Goal: Task Accomplishment & Management: Manage account settings

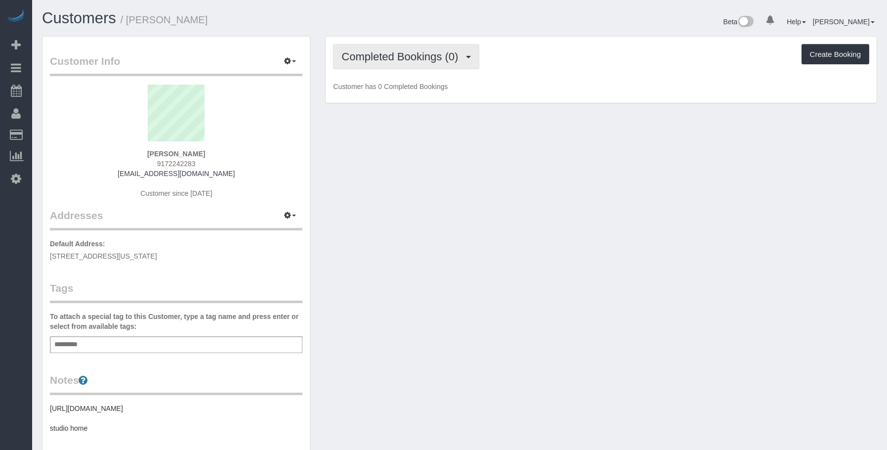
drag, startPoint x: 410, startPoint y: 53, endPoint x: 406, endPoint y: 59, distance: 6.7
click at [410, 53] on span "Completed Bookings (0)" at bounding box center [403, 56] width 122 height 12
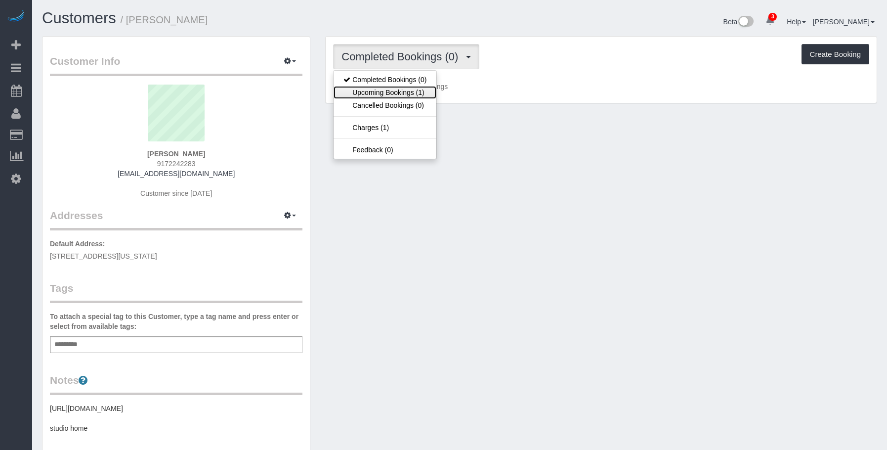
click at [396, 92] on link "Upcoming Bookings (1)" at bounding box center [385, 92] width 103 height 13
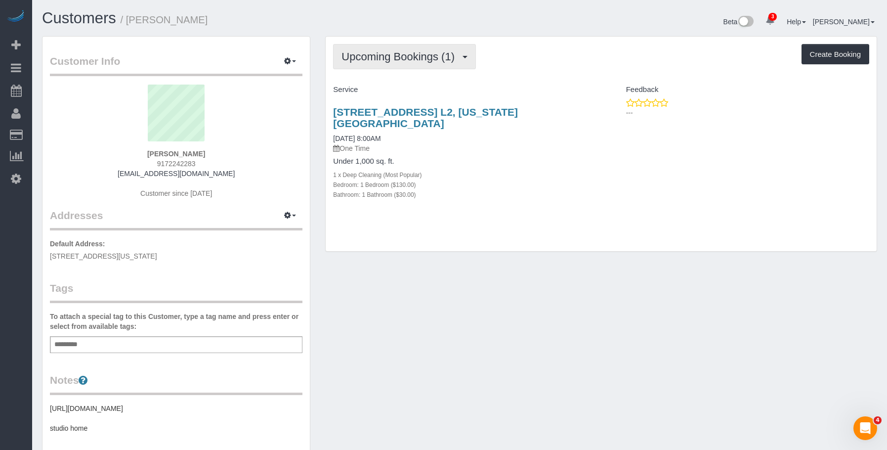
click at [418, 57] on span "Upcoming Bookings (1)" at bounding box center [401, 56] width 118 height 12
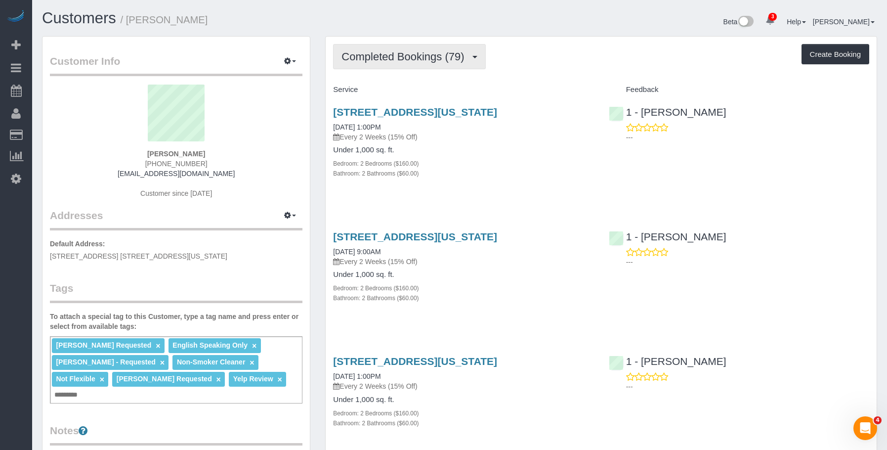
click at [423, 54] on span "Completed Bookings (79)" at bounding box center [406, 56] width 128 height 12
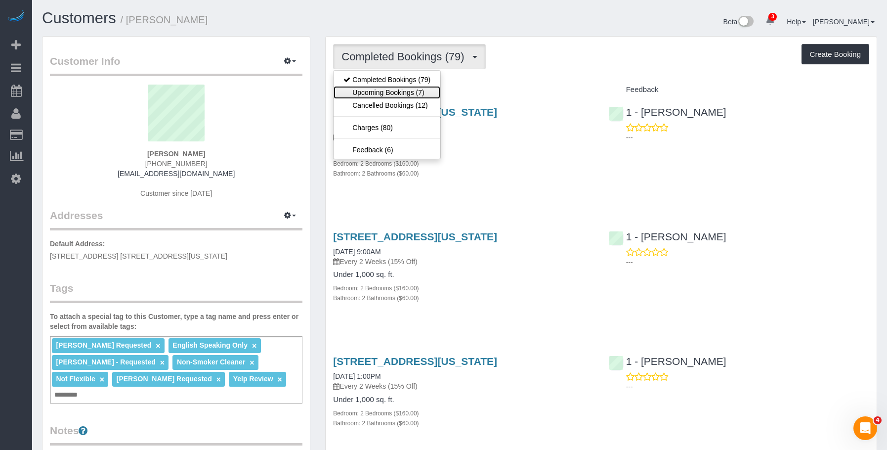
click at [406, 93] on link "Upcoming Bookings (7)" at bounding box center [387, 92] width 107 height 13
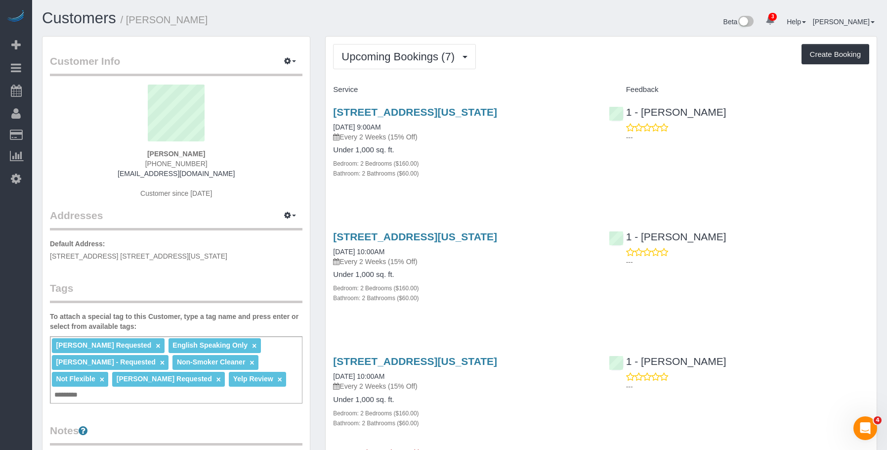
click at [482, 177] on div "Bathroom: 2 Bathrooms ($60.00)" at bounding box center [463, 173] width 260 height 10
click at [497, 114] on link "345 East 94th Street, Apt.10g, New York, NY 10128" at bounding box center [415, 111] width 164 height 11
click at [401, 56] on span "Upcoming Bookings (7)" at bounding box center [401, 56] width 118 height 12
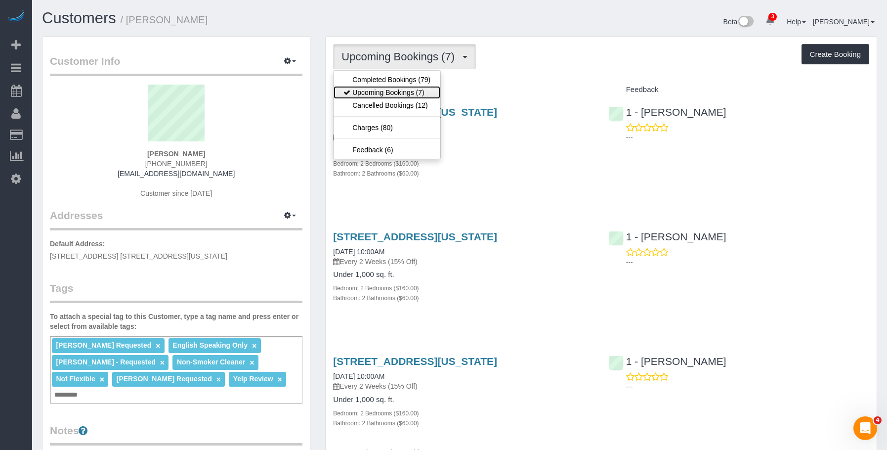
click at [386, 91] on link "Upcoming Bookings (7)" at bounding box center [387, 92] width 107 height 13
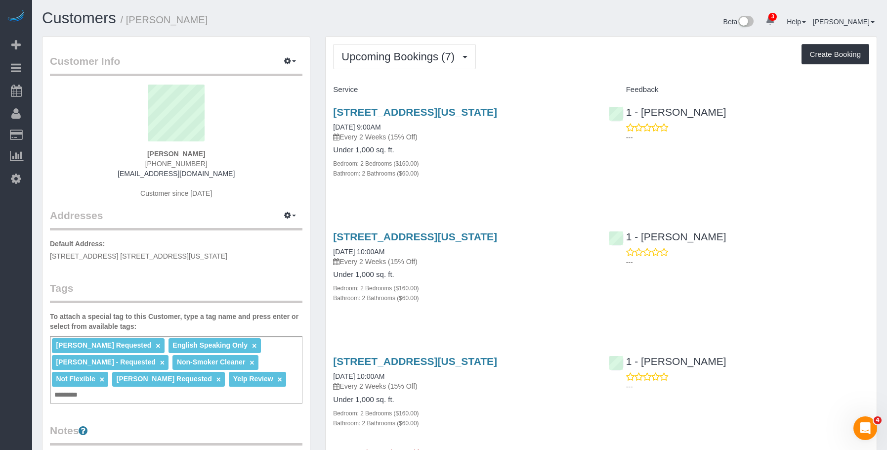
click at [487, 168] on div "Bedroom: 2 Bedrooms ($160.00)" at bounding box center [463, 163] width 260 height 10
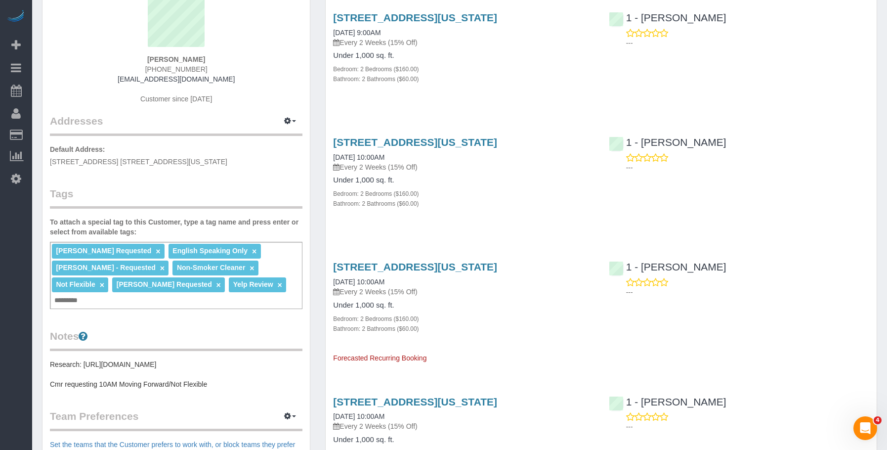
scroll to position [99, 0]
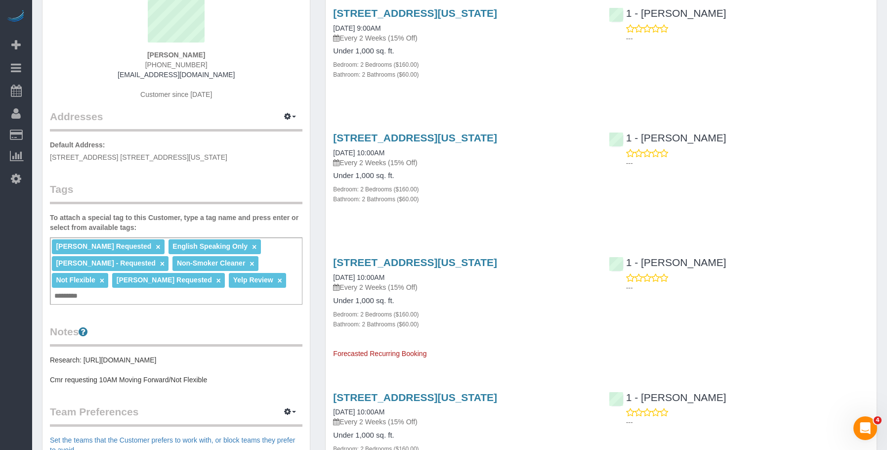
click at [479, 188] on div "Bedroom: 2 Bedrooms ($160.00)" at bounding box center [463, 189] width 260 height 10
click at [496, 175] on h4 "Under 1,000 sq. ft." at bounding box center [463, 175] width 260 height 8
drag, startPoint x: 521, startPoint y: 204, endPoint x: 535, endPoint y: 162, distance: 44.2
click at [521, 203] on div "Bathroom: 2 Bathrooms ($60.00)" at bounding box center [463, 199] width 260 height 10
click at [497, 138] on link "345 East 94th Street, Apt.10g, New York, NY 10128" at bounding box center [415, 137] width 164 height 11
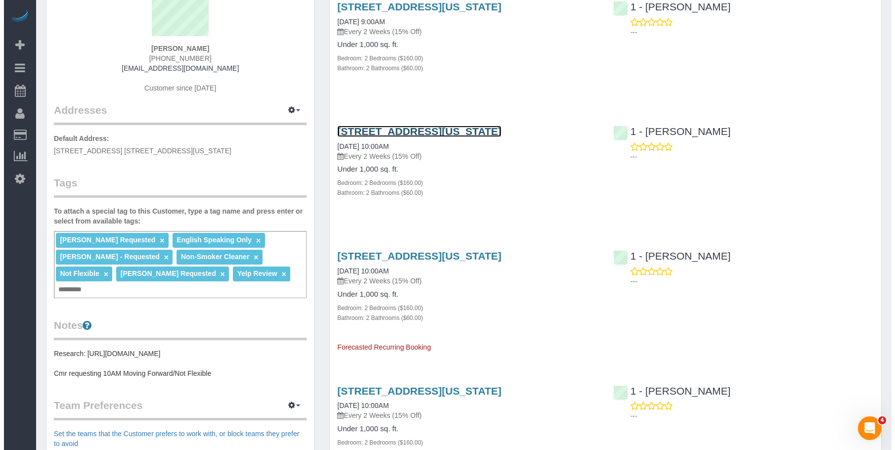
scroll to position [148, 0]
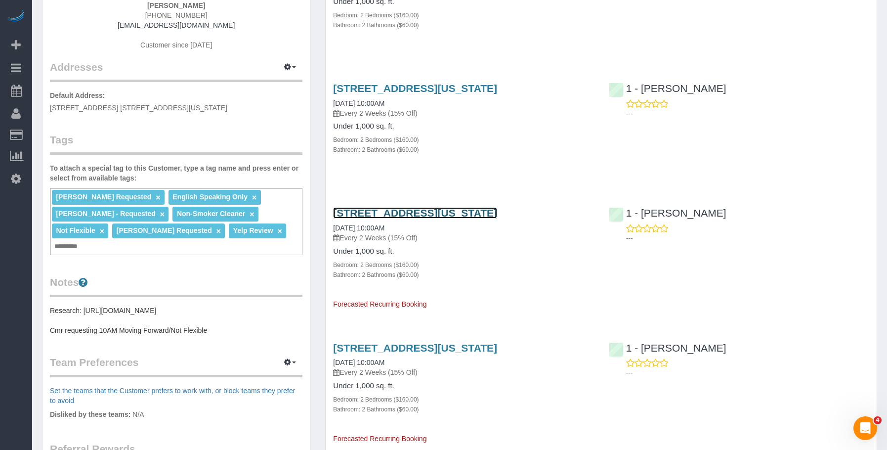
click at [497, 212] on link "345 East 94th Street, Apt.10g, New York, NY 10128" at bounding box center [415, 212] width 164 height 11
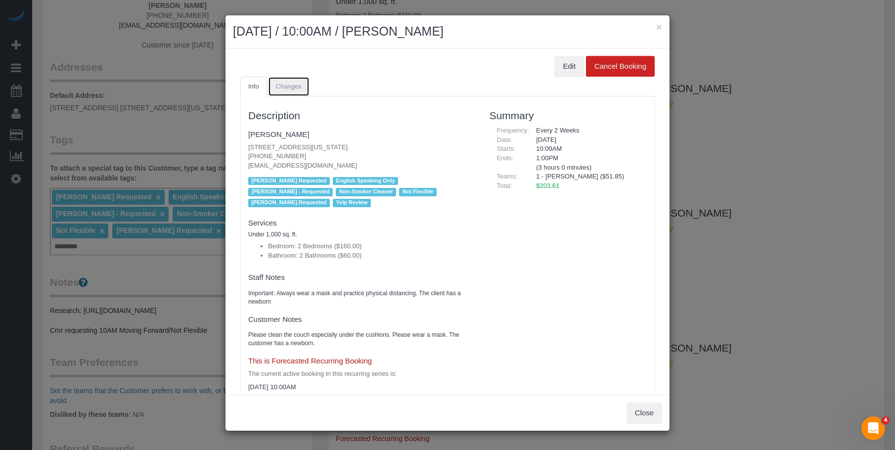
click at [292, 84] on span "Changes" at bounding box center [289, 86] width 26 height 7
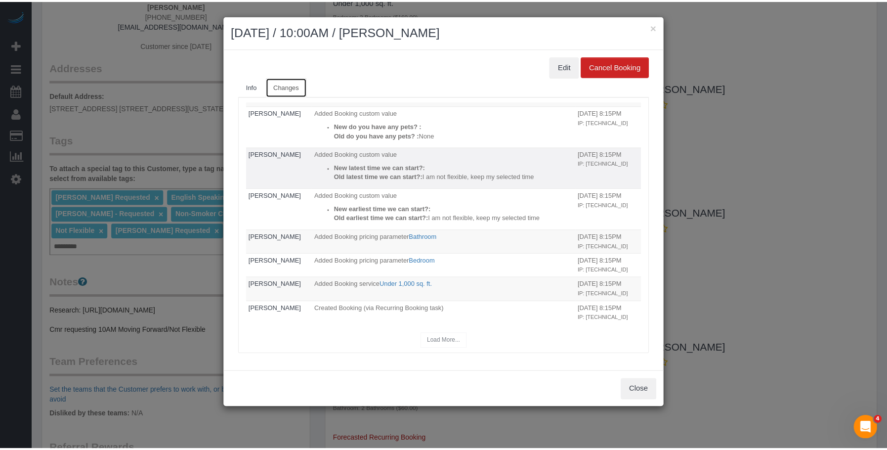
scroll to position [140, 0]
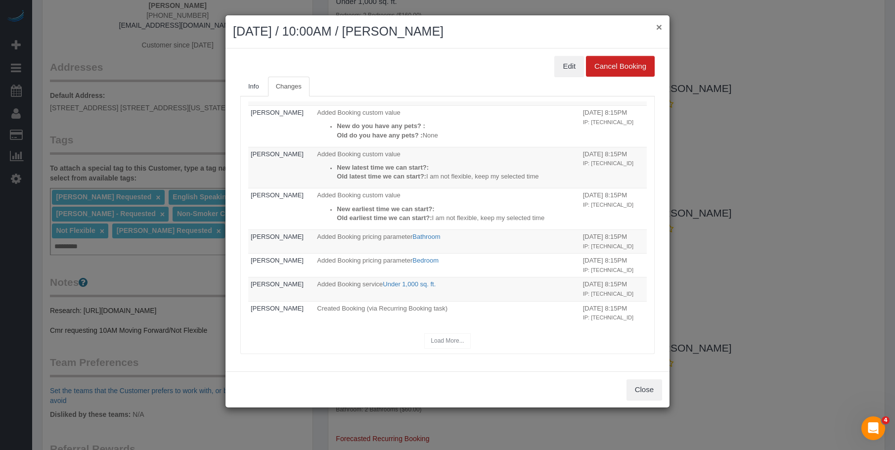
click at [659, 26] on button "×" at bounding box center [659, 27] width 6 height 10
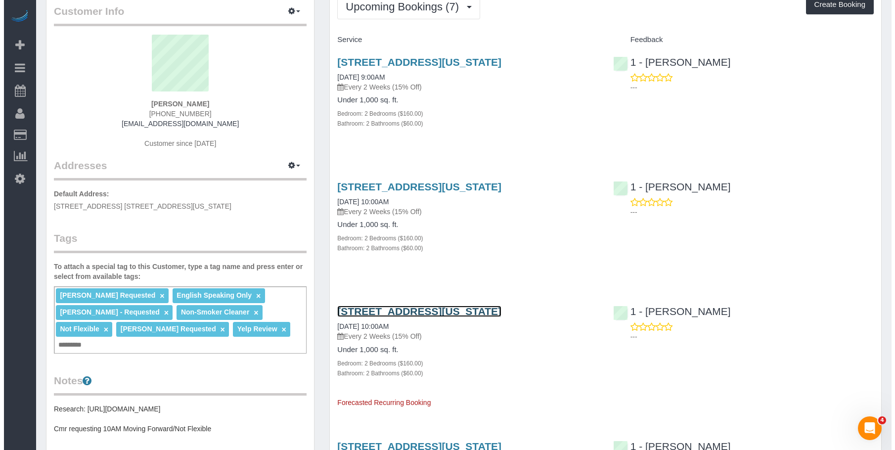
scroll to position [49, 0]
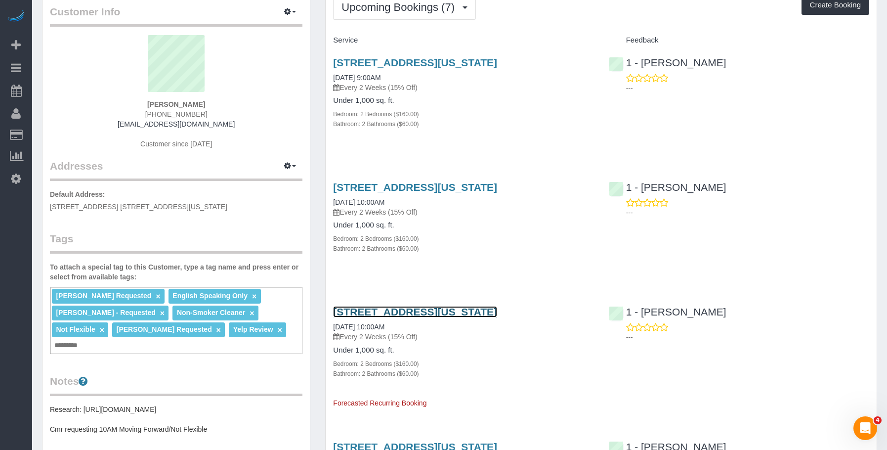
click at [437, 310] on link "345 East 94th Street, Apt.10g, New York, NY 10128" at bounding box center [415, 311] width 164 height 11
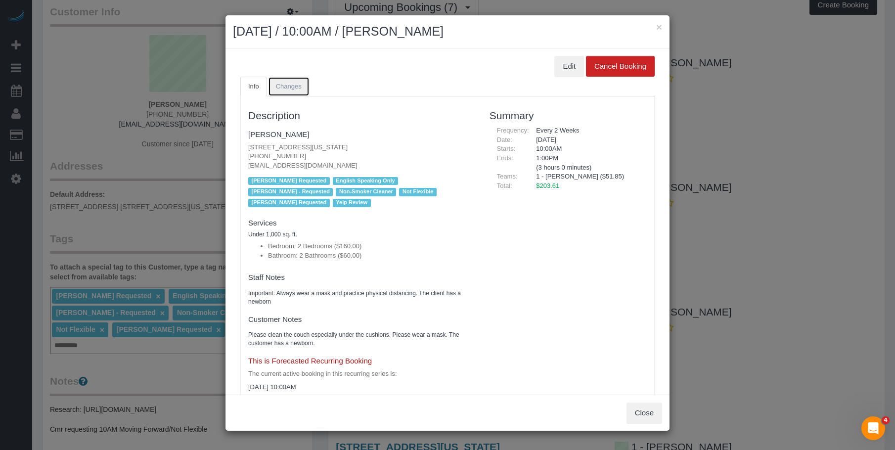
click at [282, 85] on span "Changes" at bounding box center [289, 86] width 26 height 7
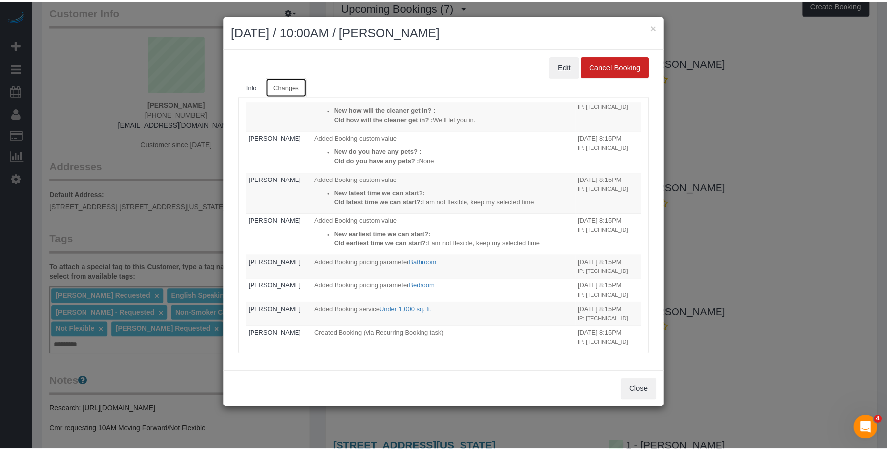
scroll to position [0, 0]
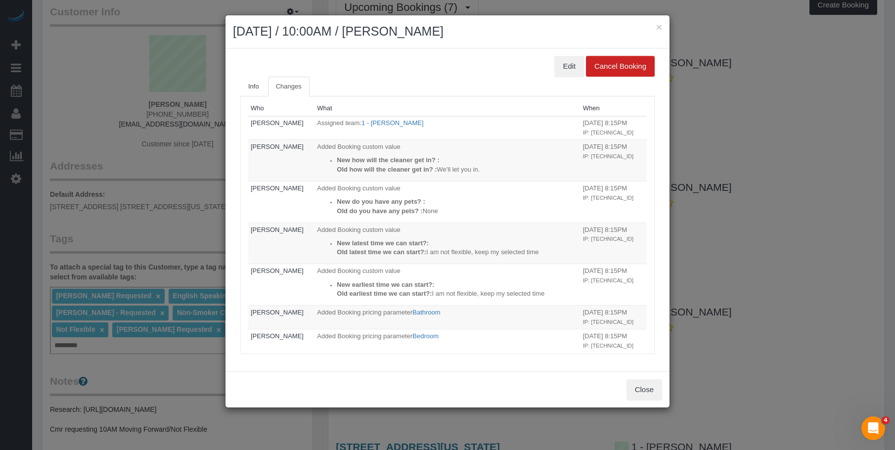
click at [662, 27] on div "× September 27, 2025 / 10:00AM / Alyson Cohen" at bounding box center [447, 31] width 444 height 33
click at [656, 25] on button "×" at bounding box center [659, 27] width 6 height 10
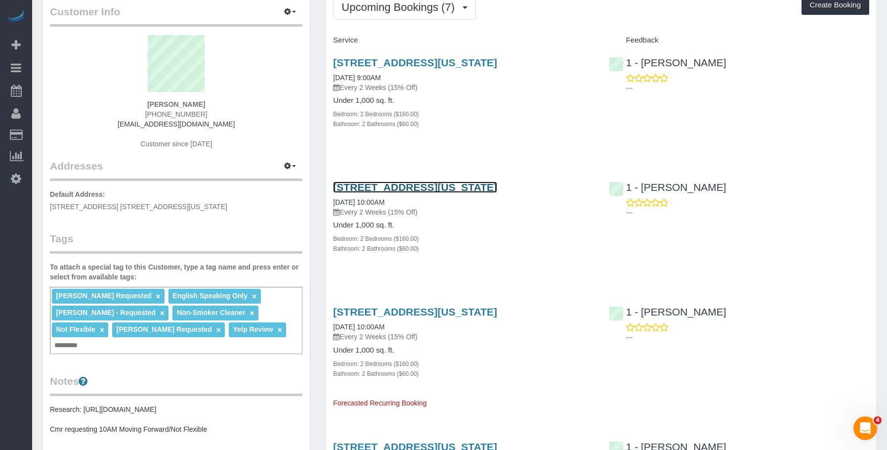
click at [497, 182] on link "345 East 94th Street, Apt.10g, New York, NY 10128" at bounding box center [415, 186] width 164 height 11
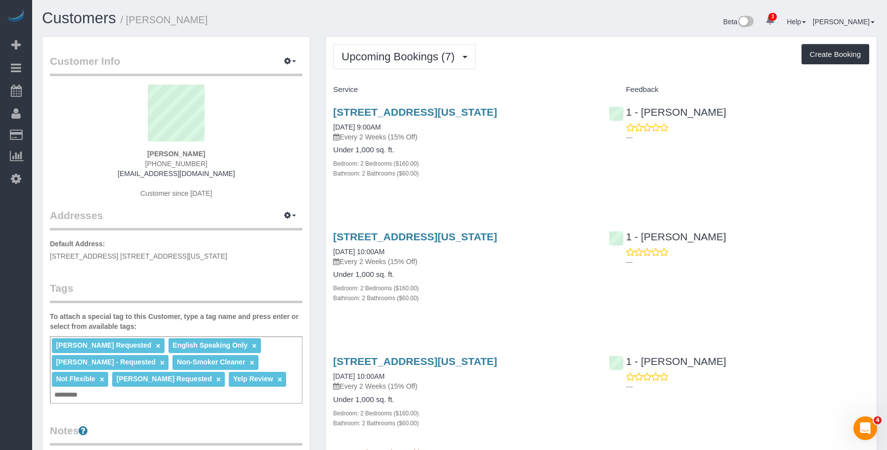
click at [500, 166] on div "Bedroom: 2 Bedrooms ($160.00)" at bounding box center [463, 163] width 260 height 10
click at [497, 111] on link "345 East 94th Street, Apt.10g, New York, NY 10128" at bounding box center [415, 111] width 164 height 11
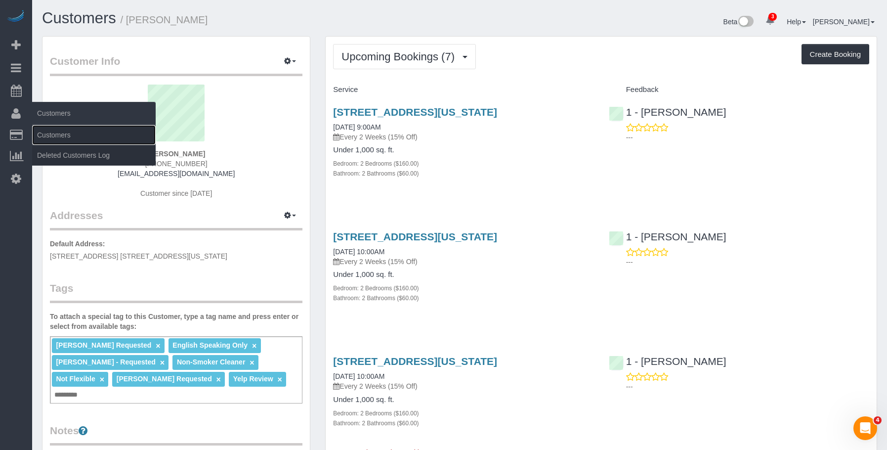
drag, startPoint x: 53, startPoint y: 128, endPoint x: 95, endPoint y: 124, distance: 42.2
click at [53, 128] on link "Customers" at bounding box center [94, 135] width 124 height 20
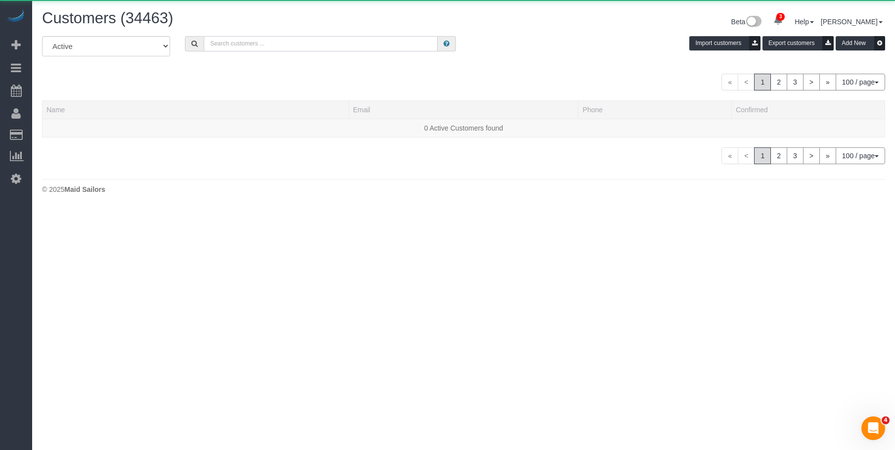
click at [330, 44] on input "text" at bounding box center [321, 43] width 234 height 15
paste input "Caroline Williamson"
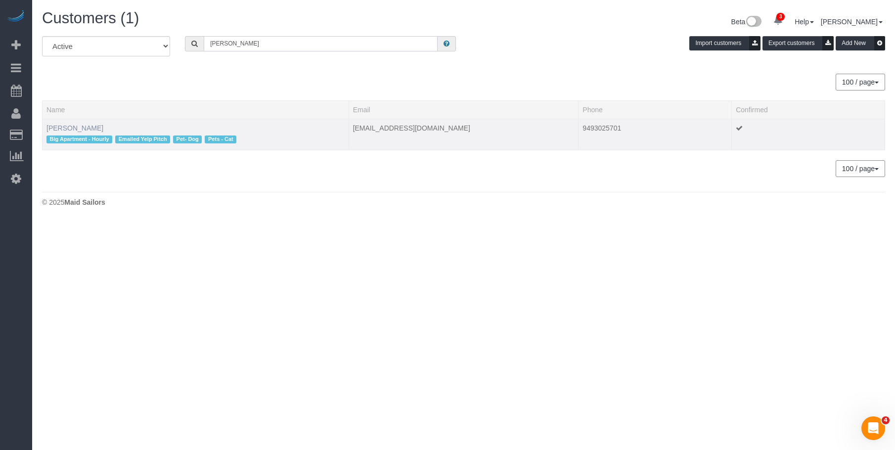
type input "Caroline Williamson"
click at [82, 128] on link "Caroline Williamson" at bounding box center [74, 128] width 57 height 8
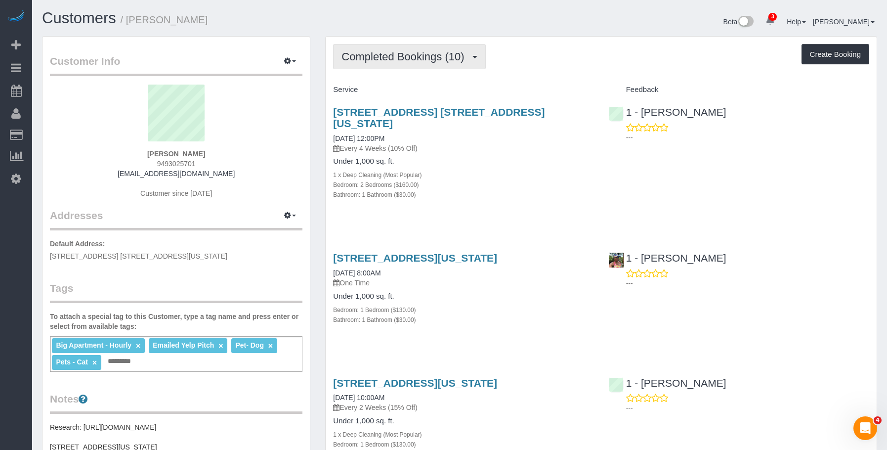
click at [431, 58] on span "Completed Bookings (10)" at bounding box center [406, 56] width 128 height 12
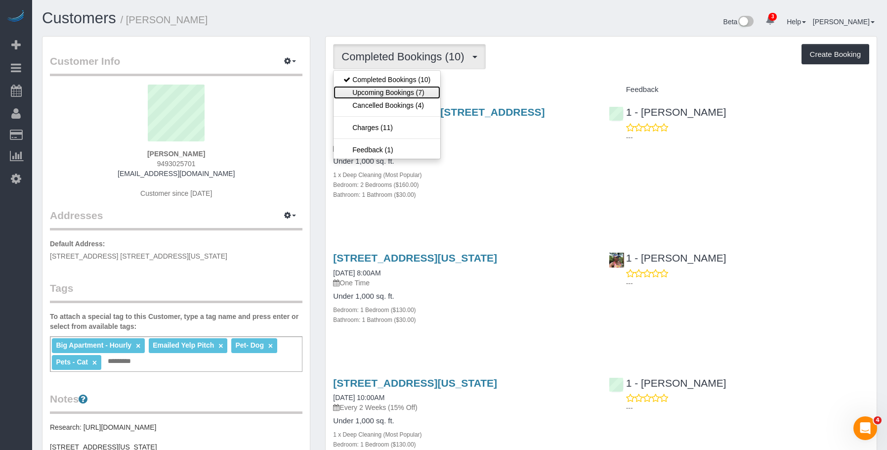
click at [419, 93] on link "Upcoming Bookings (7)" at bounding box center [387, 92] width 107 height 13
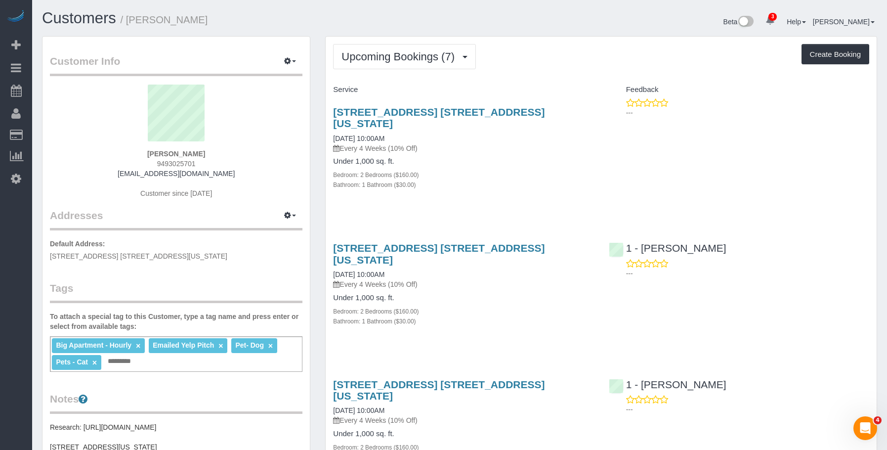
click at [499, 170] on div "Bedroom: 2 Bedrooms ($160.00)" at bounding box center [463, 175] width 260 height 10
click at [505, 110] on link "949 West End Avenue, Apt. 5d, New York, NY 10025" at bounding box center [439, 117] width 212 height 23
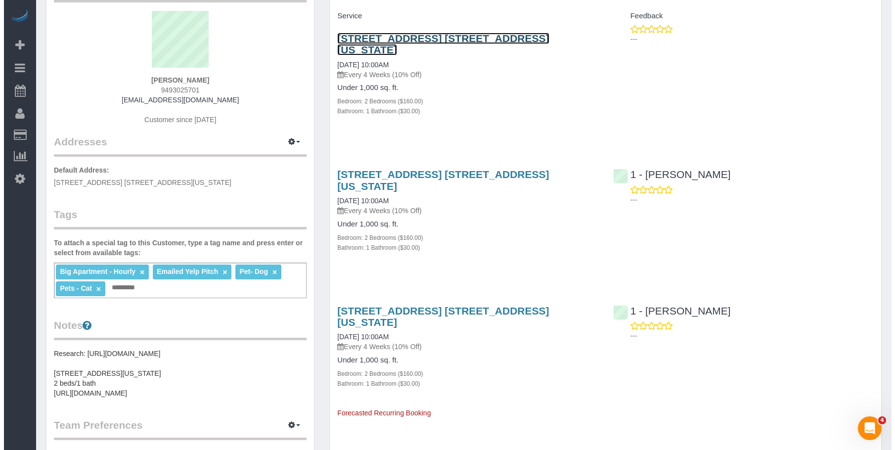
scroll to position [49, 0]
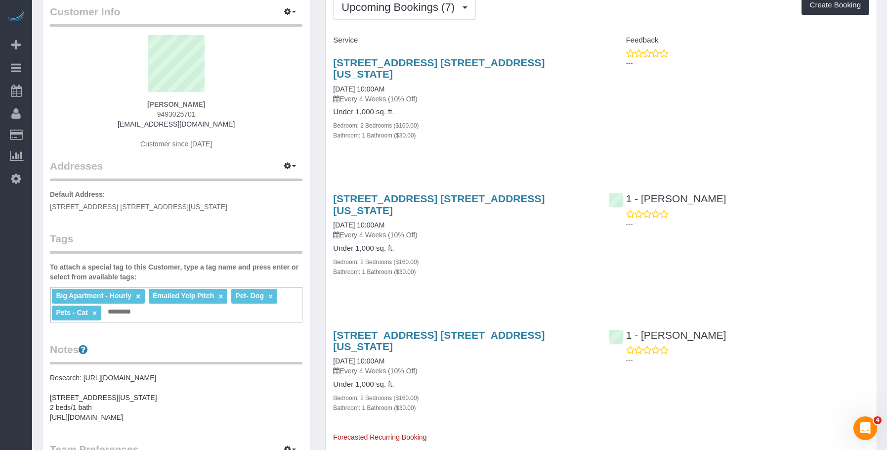
click at [504, 220] on div "949 West End Avenue, Apt. 5d, New York, NY 10025 09/26/2025 10:00AM Every 4 Wee…" at bounding box center [463, 239] width 275 height 111
click at [428, 11] on span "Upcoming Bookings (7)" at bounding box center [401, 7] width 118 height 12
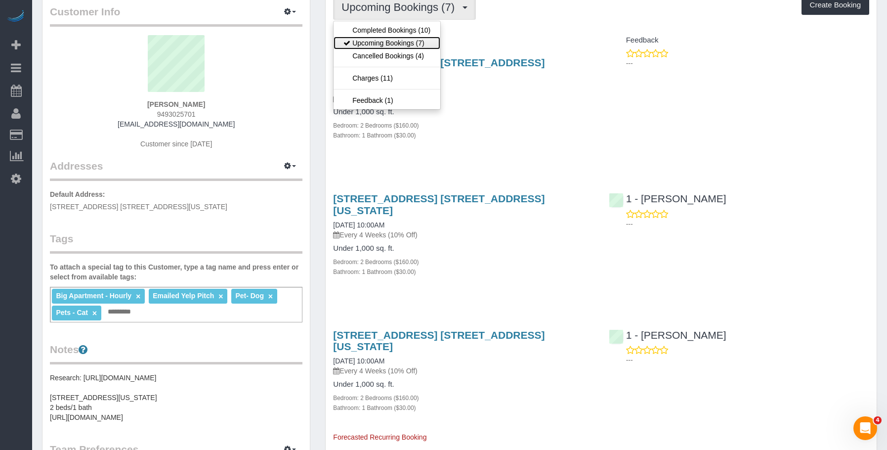
click at [411, 41] on link "Upcoming Bookings (7)" at bounding box center [387, 43] width 107 height 13
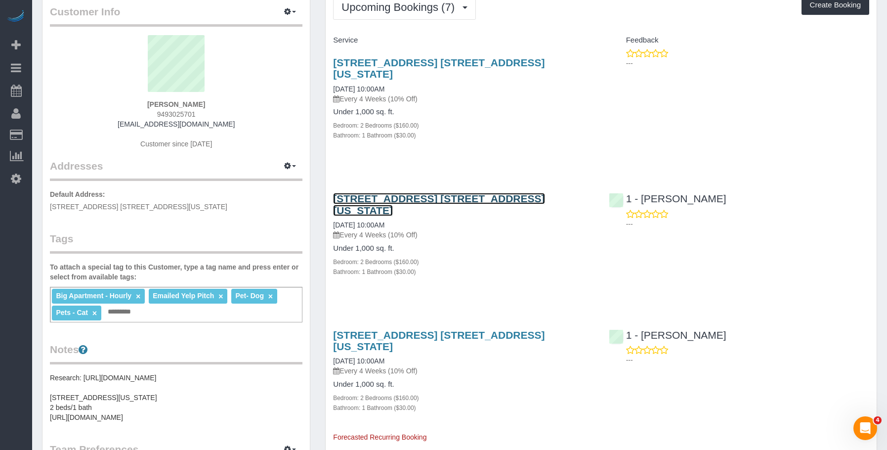
click at [520, 193] on link "949 West End Avenue, Apt. 5d, New York, NY 10025" at bounding box center [439, 204] width 212 height 23
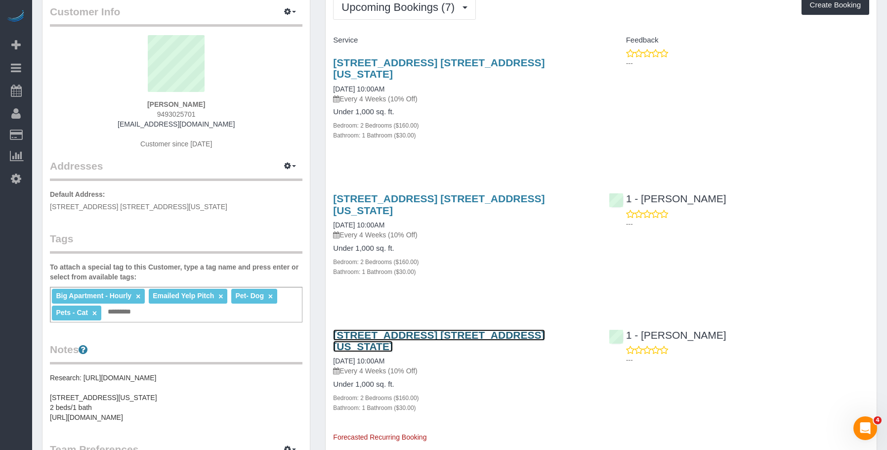
click at [431, 329] on link "949 West End Avenue, Apt. 5d, New York, NY 10025" at bounding box center [439, 340] width 212 height 23
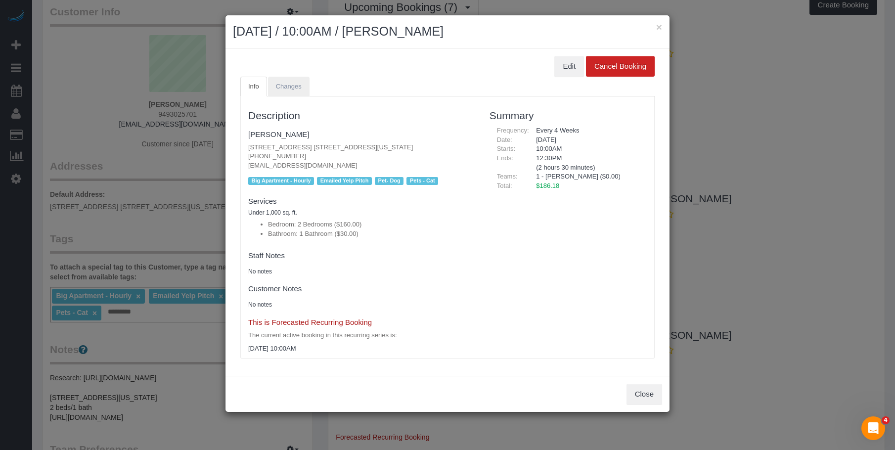
click at [309, 87] on li "Changes" at bounding box center [289, 87] width 43 height 20
click at [302, 87] on link "Changes" at bounding box center [289, 87] width 42 height 20
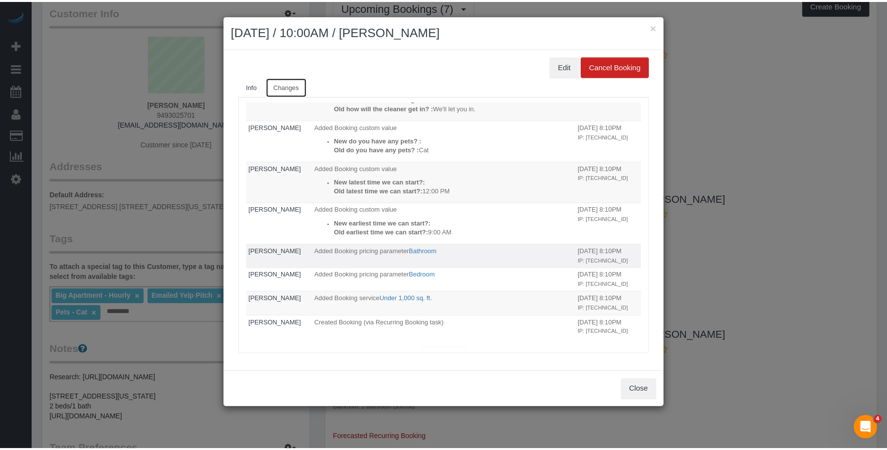
scroll to position [121, 0]
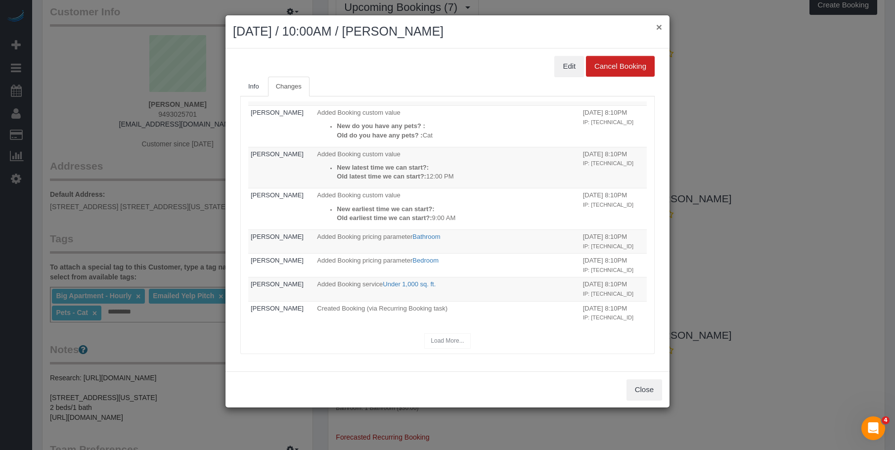
click at [657, 29] on button "×" at bounding box center [659, 27] width 6 height 10
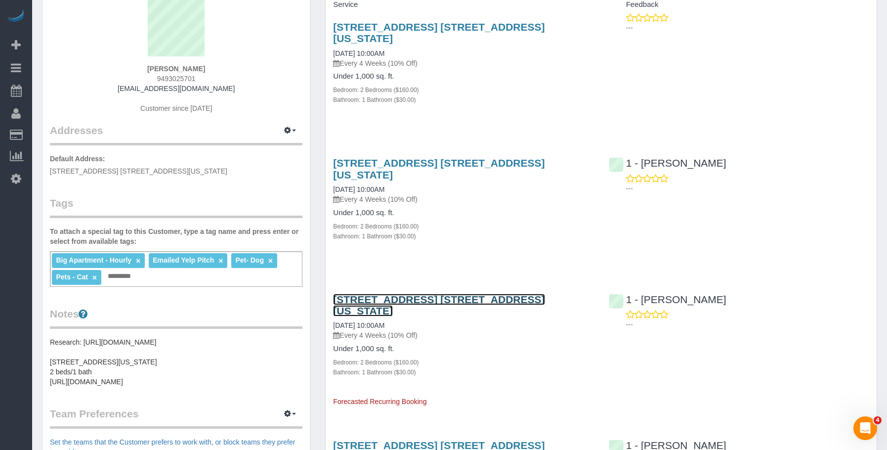
scroll to position [0, 0]
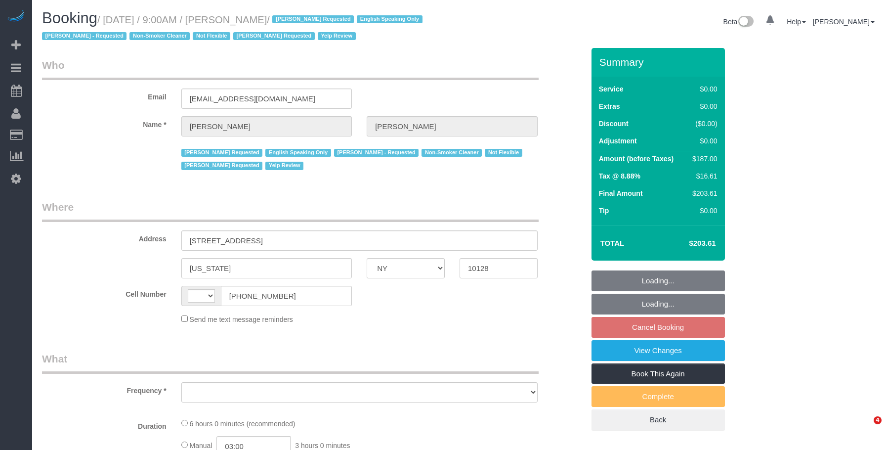
select select "NY"
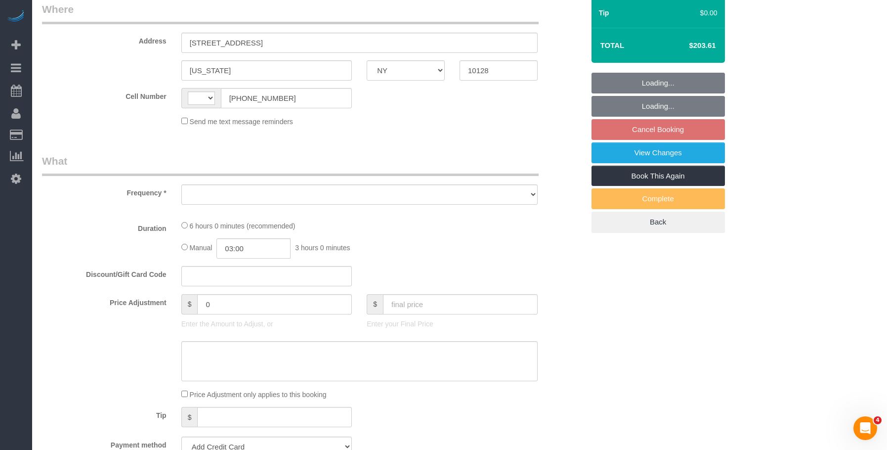
select select "string:[GEOGRAPHIC_DATA]"
select select "object:671"
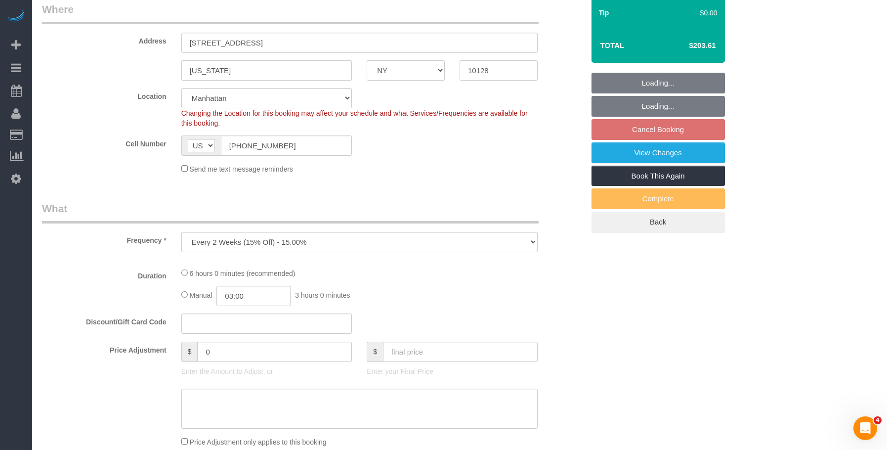
select select "2"
select select "spot2"
select select "number:89"
select select "number:90"
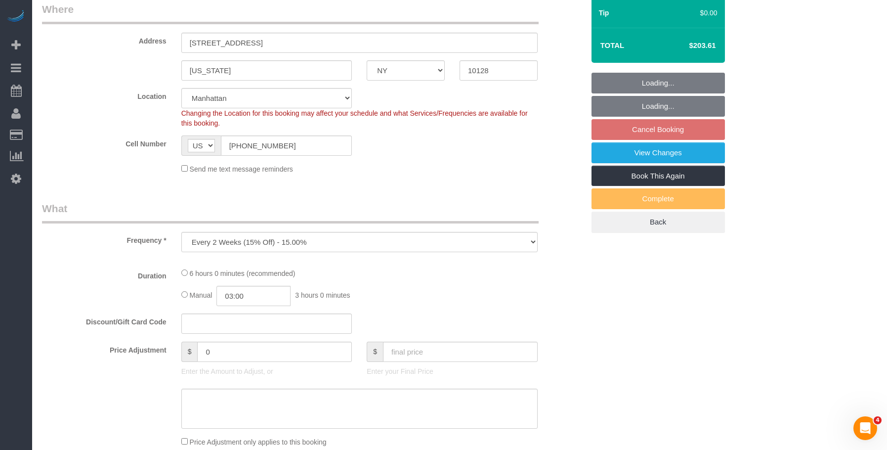
select select "number:15"
select select "number:5"
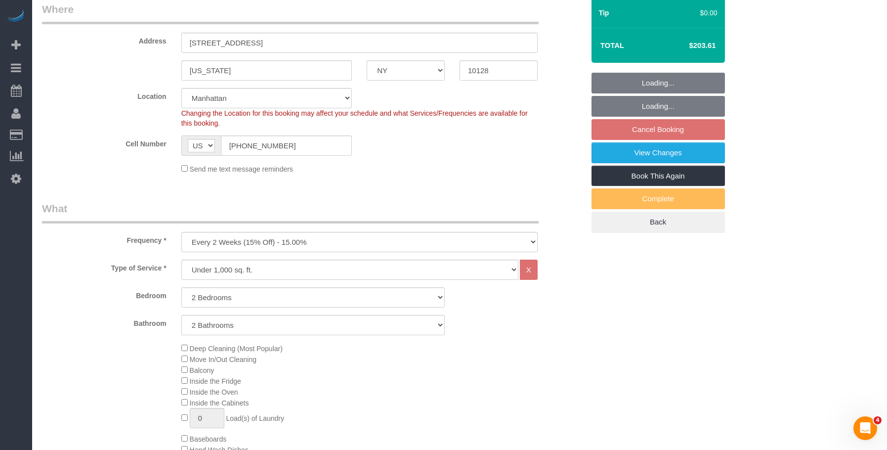
select select "string:stripe-pm_1PsPP14VGloSiKo7KAxZUUsI"
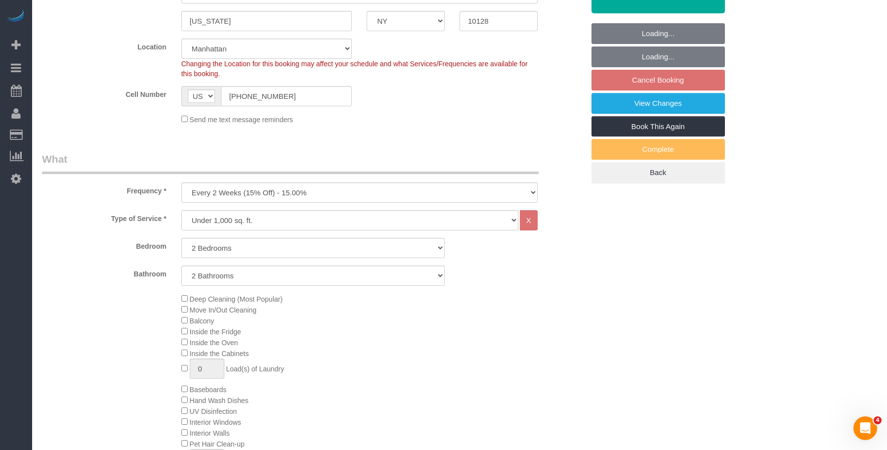
select select "object:1346"
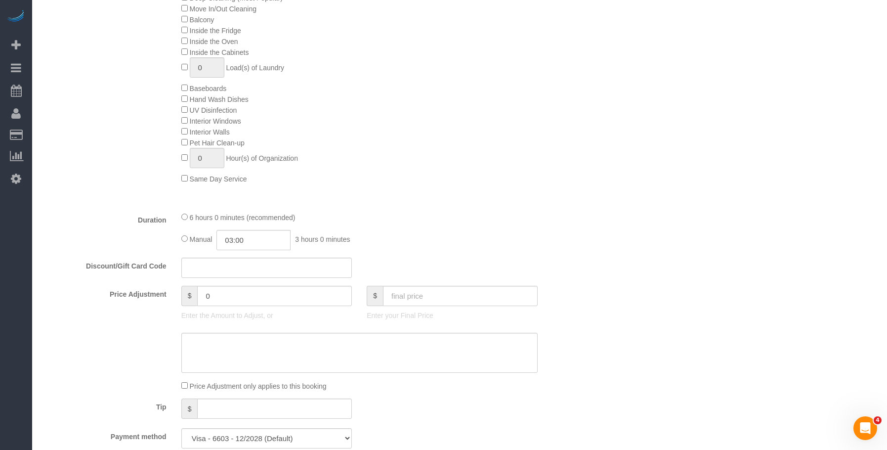
select select "2"
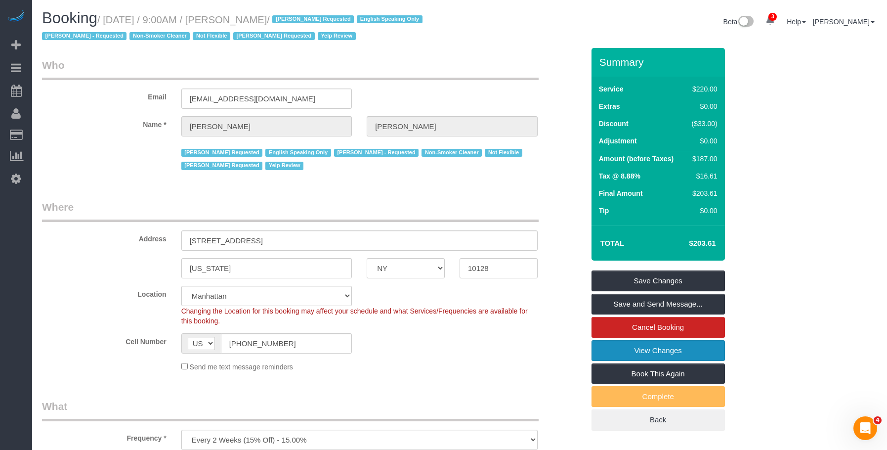
click at [622, 352] on link "View Changes" at bounding box center [658, 350] width 133 height 21
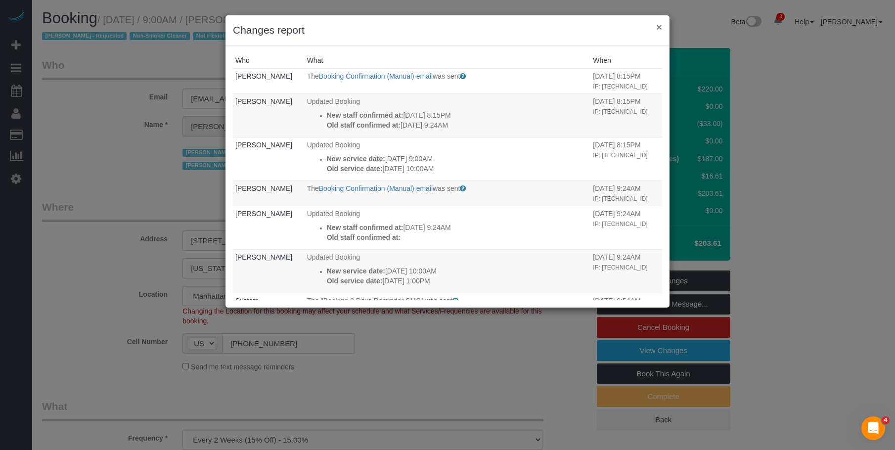
click at [660, 26] on button "×" at bounding box center [659, 27] width 6 height 10
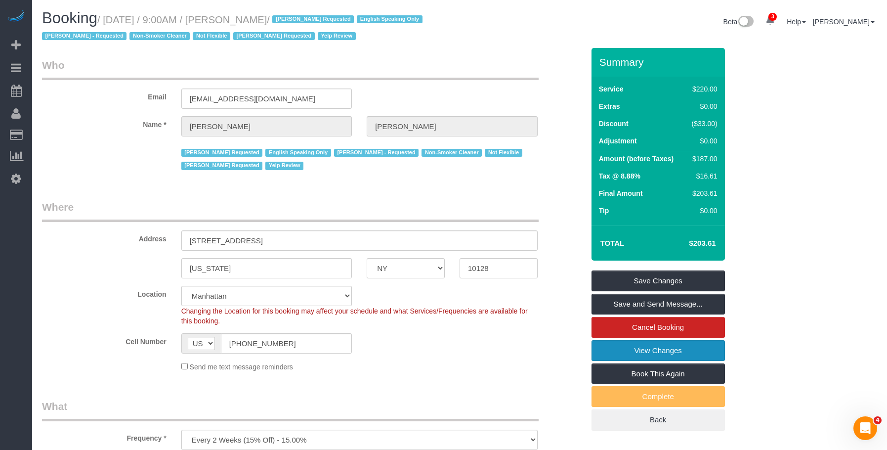
click at [626, 353] on link "View Changes" at bounding box center [658, 350] width 133 height 21
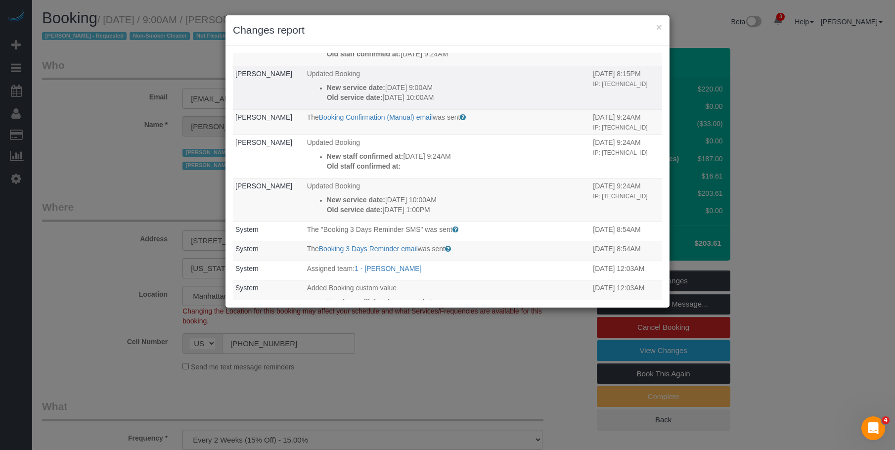
scroll to position [49, 0]
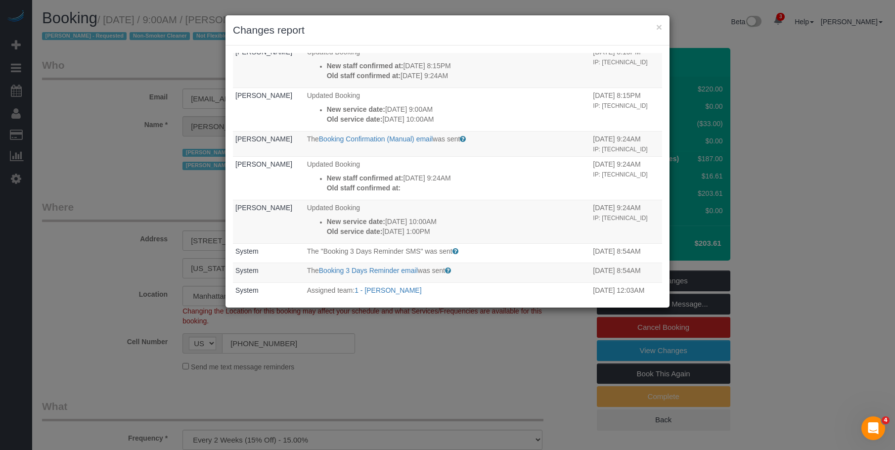
click at [527, 33] on h3 "Changes report" at bounding box center [447, 30] width 429 height 15
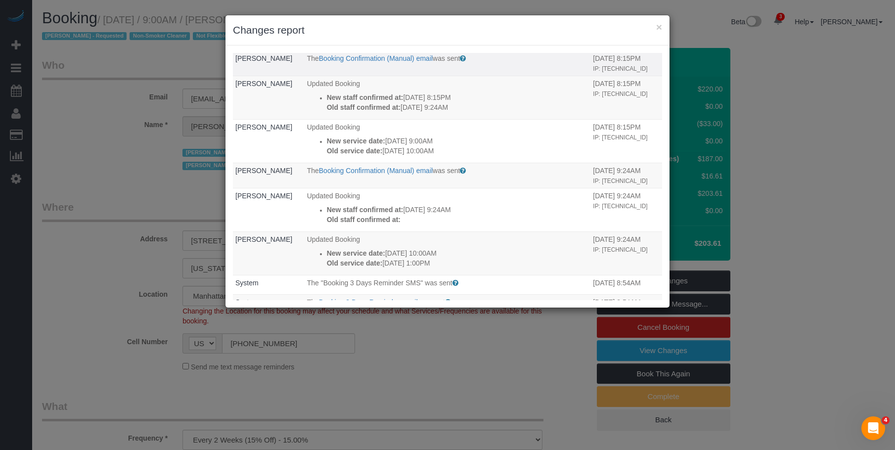
scroll to position [0, 0]
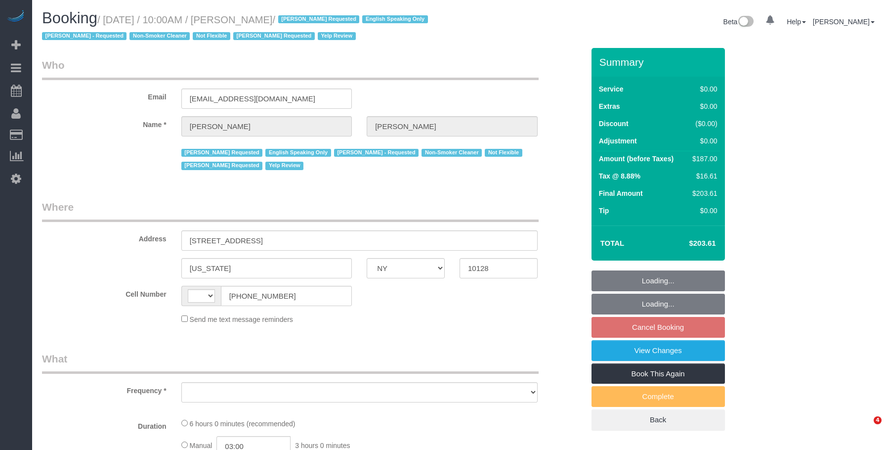
select select "NY"
select select "string:[GEOGRAPHIC_DATA]"
select select "object:671"
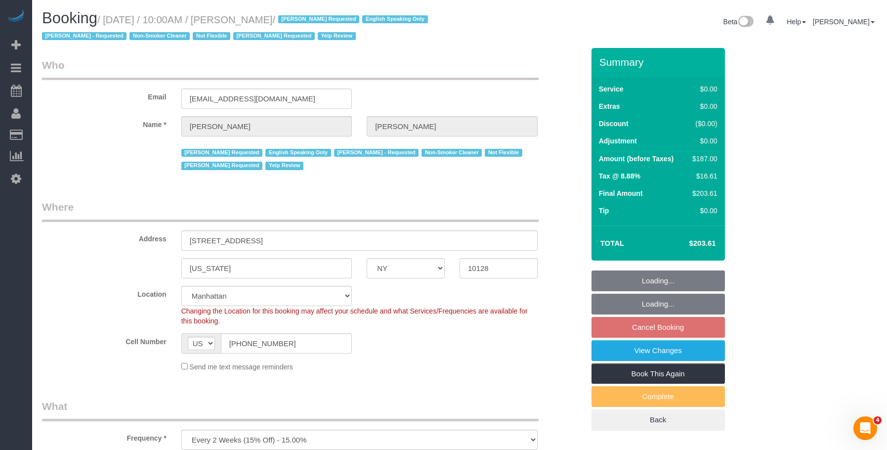
select select "2"
select select "spot3"
select select "number:89"
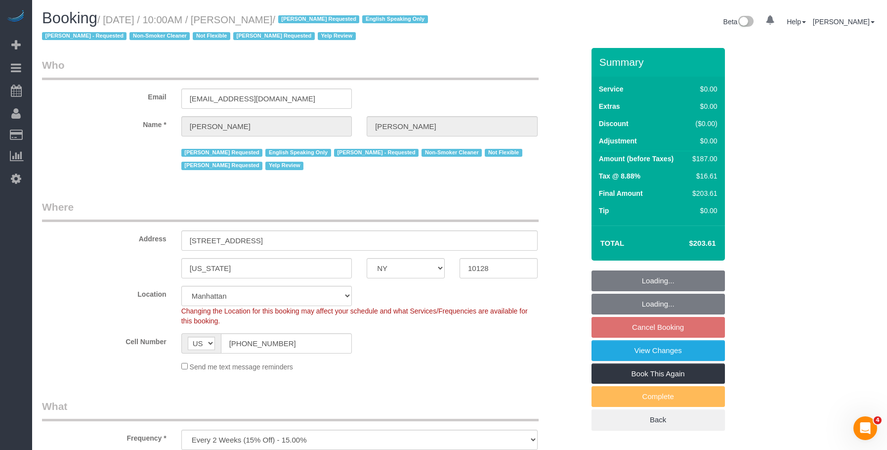
select select "number:90"
select select "number:15"
select select "number:5"
select select "string:stripe-pm_1PsPP14VGloSiKo7KAxZUUsI"
select select "object:930"
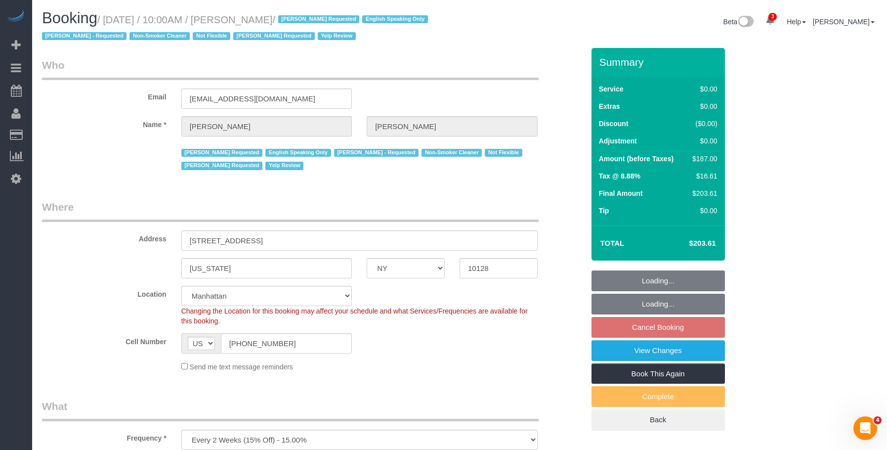
select select "2"
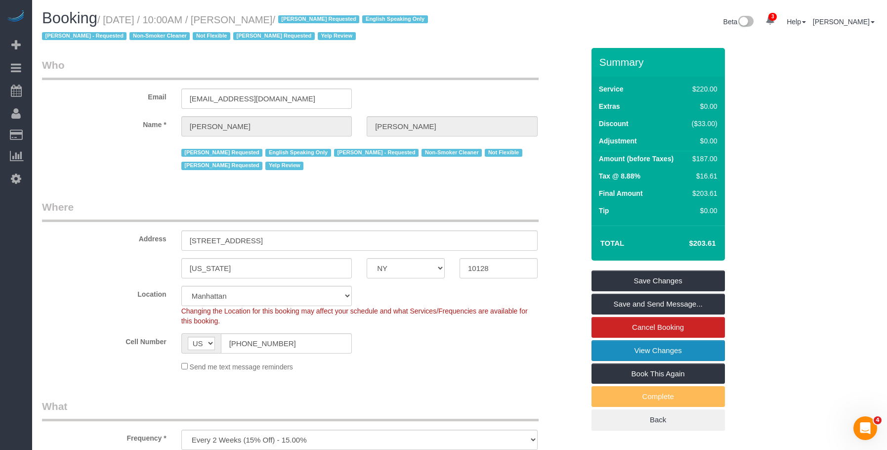
click at [611, 352] on link "View Changes" at bounding box center [658, 350] width 133 height 21
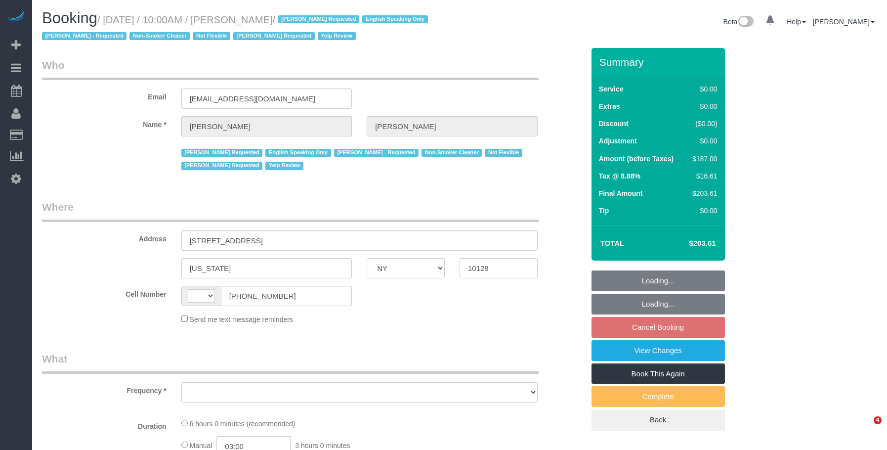
select select "NY"
click at [540, 44] on div "Booking / [DATE] / 10:00AM / [PERSON_NAME] / [PERSON_NAME] Requested English Sp…" at bounding box center [460, 29] width 850 height 38
select select "number:89"
select select "number:90"
select select "number:15"
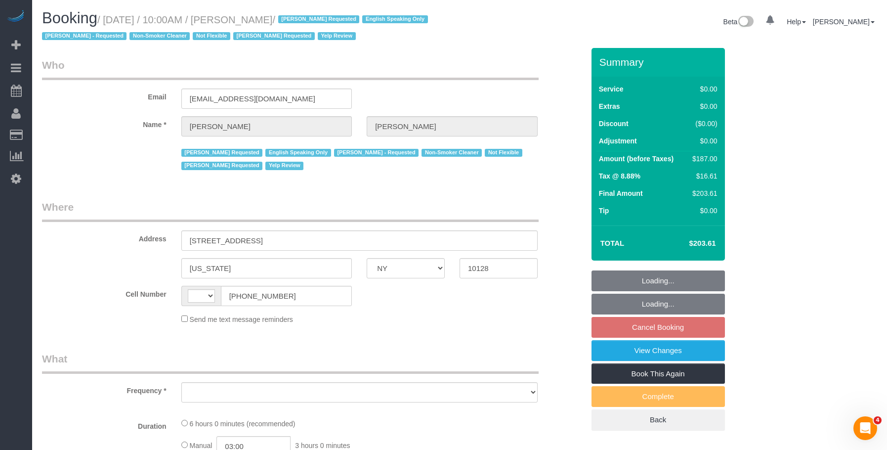
select select "number:5"
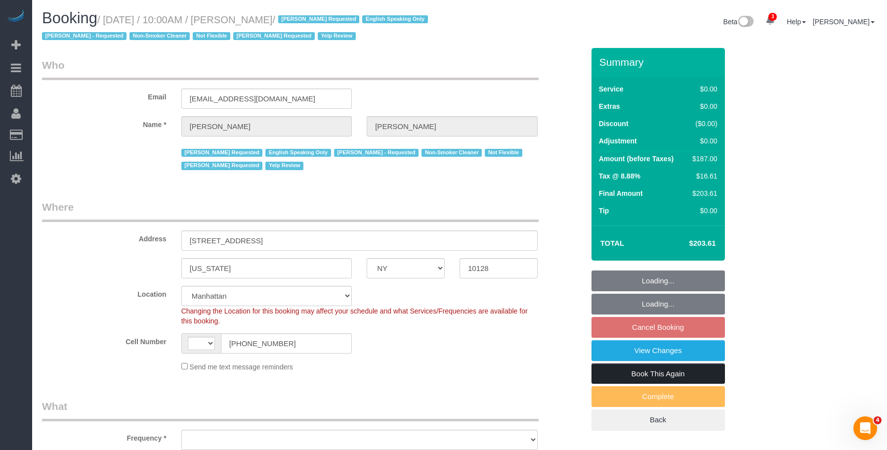
select select "string:[GEOGRAPHIC_DATA]"
select select "string:stripe-pm_1PsPP14VGloSiKo7KAxZUUsI"
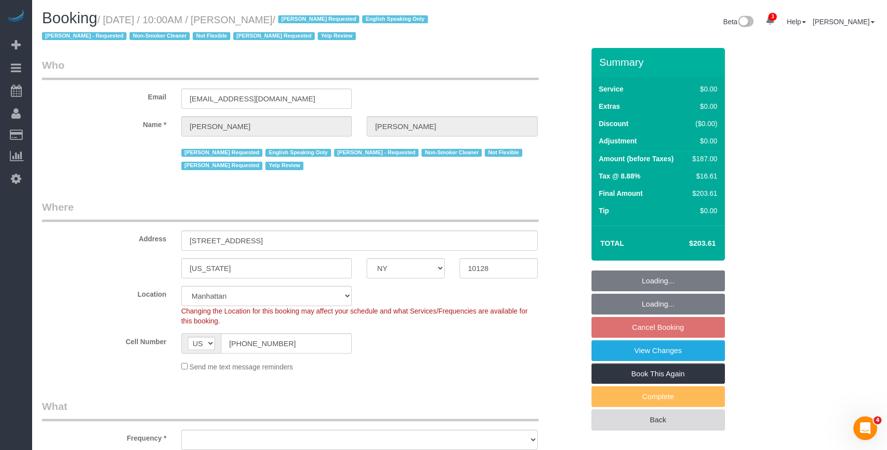
select select "object:818"
select select "spot3"
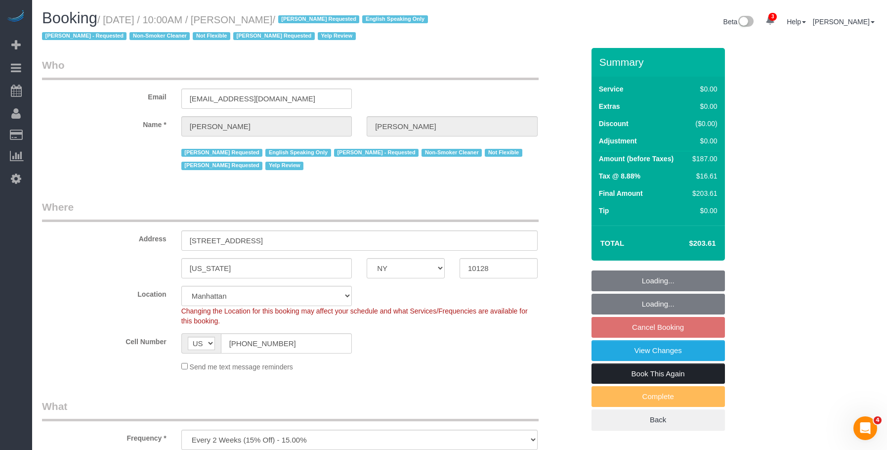
select select "object:1346"
select select "2"
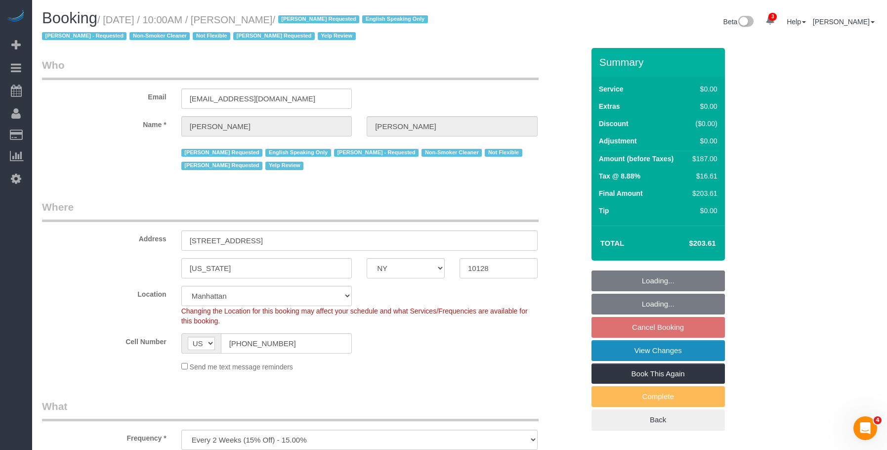
click at [700, 354] on link "View Changes" at bounding box center [658, 350] width 133 height 21
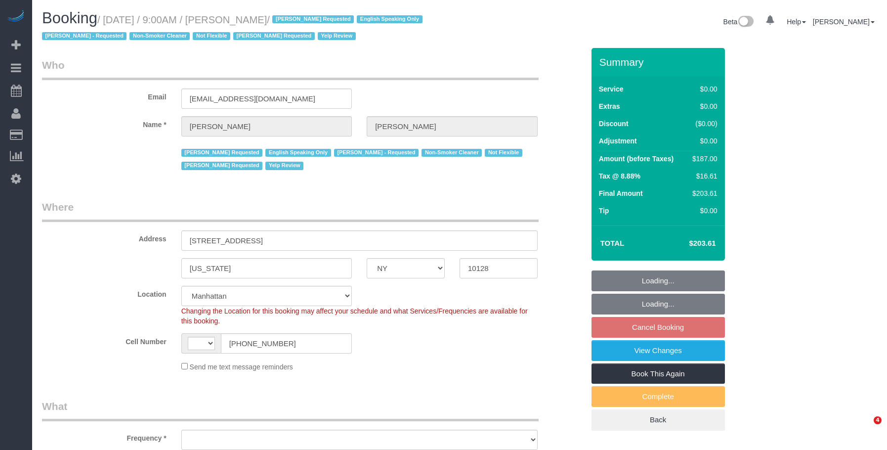
select select "NY"
select select "2"
select select "string:[GEOGRAPHIC_DATA]"
select select "string:stripe-pm_1PsPP14VGloSiKo7KAxZUUsI"
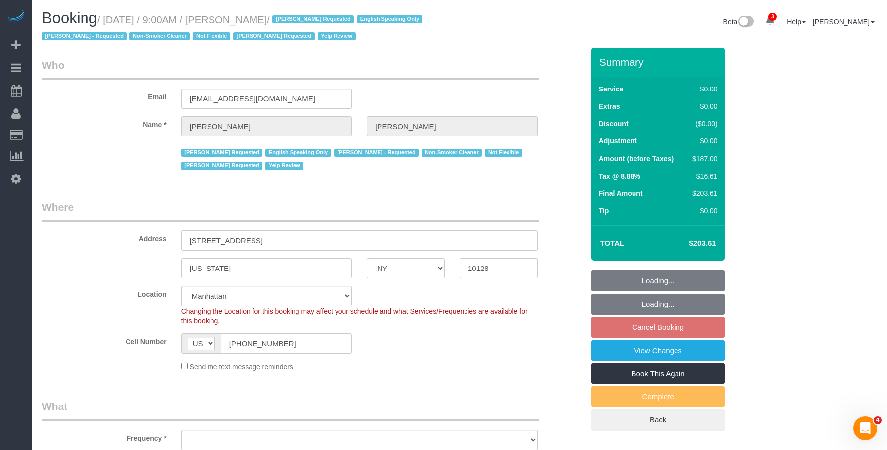
click at [495, 87] on div "Email aac2128@gmail.com" at bounding box center [313, 83] width 557 height 51
select select "object:1382"
select select "spot2"
select select "number:89"
select select "number:90"
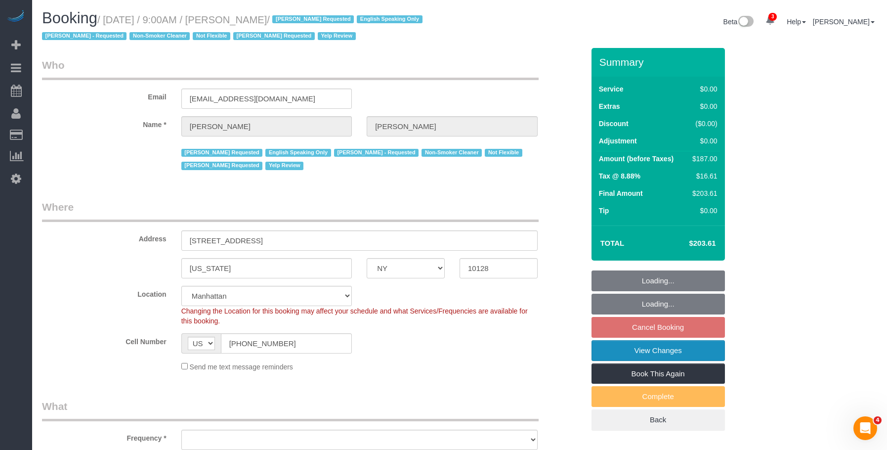
select select "number:15"
select select "number:5"
select select "2"
click at [613, 346] on link "View Changes" at bounding box center [658, 350] width 133 height 21
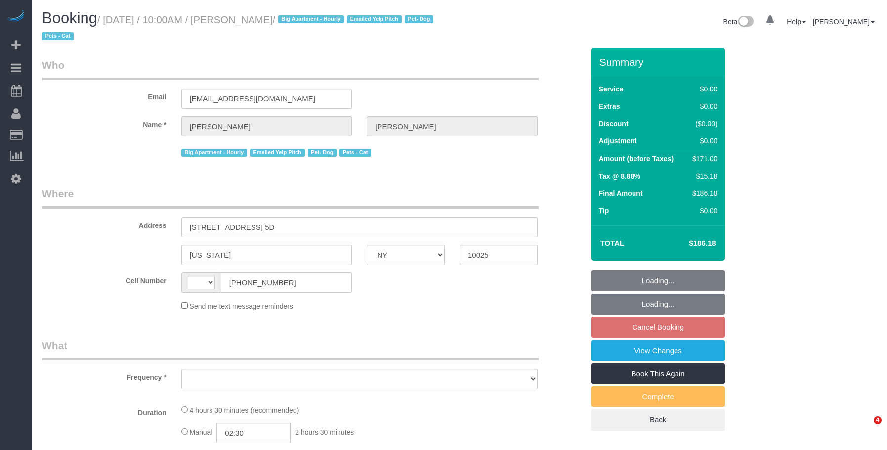
select select "NY"
select select "string:[GEOGRAPHIC_DATA]"
select select "number:57"
select select "number:72"
select select "number:14"
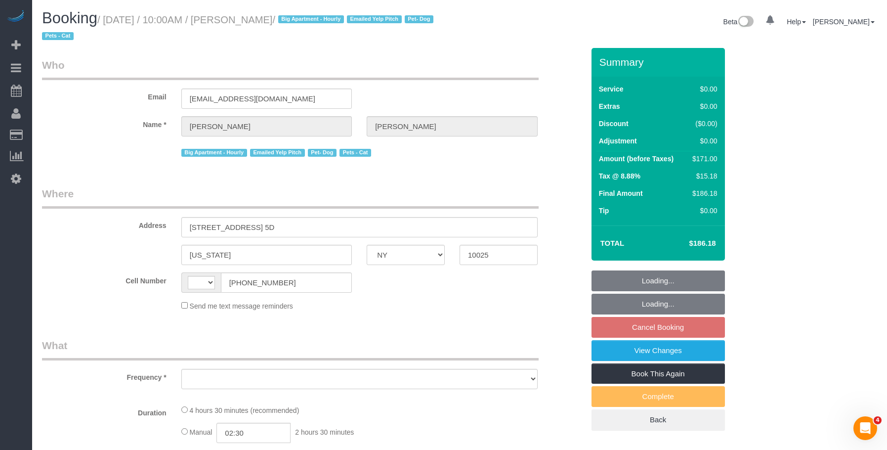
select select "number:5"
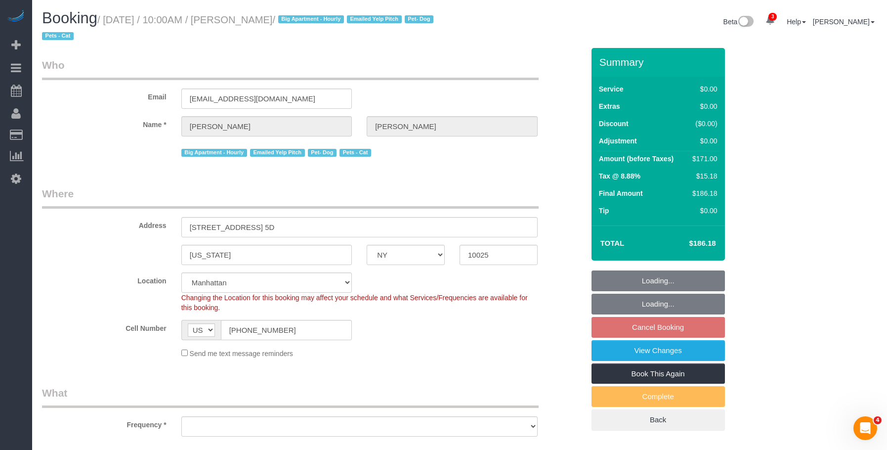
select select "object:804"
select select "2"
select select "spot3"
select select "object:1326"
select select "string:stripe-pm_1Rizrv4VGloSiKo7XS70dTnu"
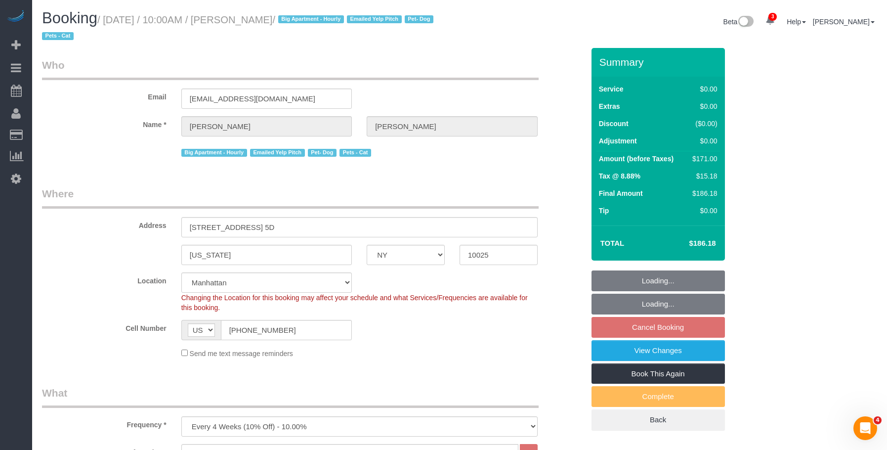
select select "2"
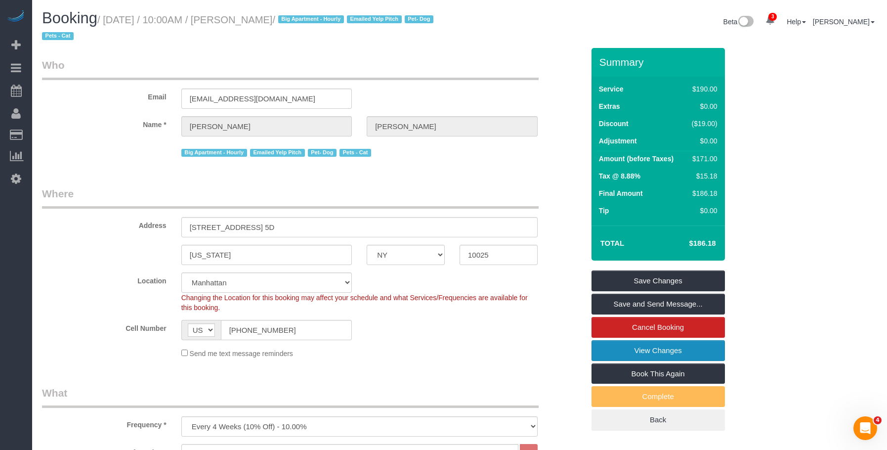
click at [634, 349] on link "View Changes" at bounding box center [658, 350] width 133 height 21
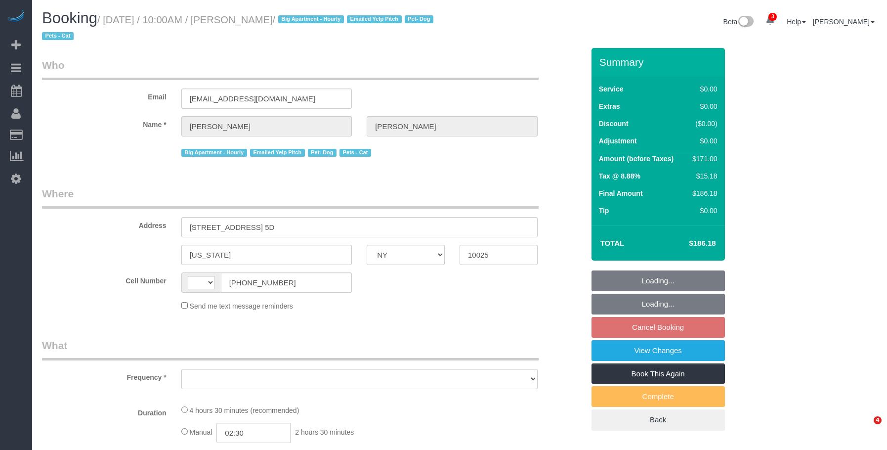
select select "NY"
select select "number:57"
select select "number:72"
select select "number:14"
select select "number:5"
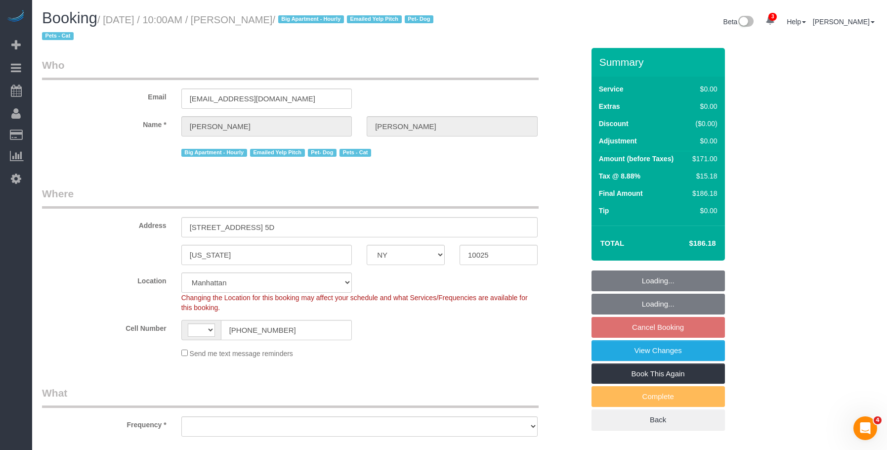
select select "string:[GEOGRAPHIC_DATA]"
select select "object:806"
select select "string:stripe-pm_1Rizrv4VGloSiKo7XS70dTnu"
select select "object:918"
select select "2"
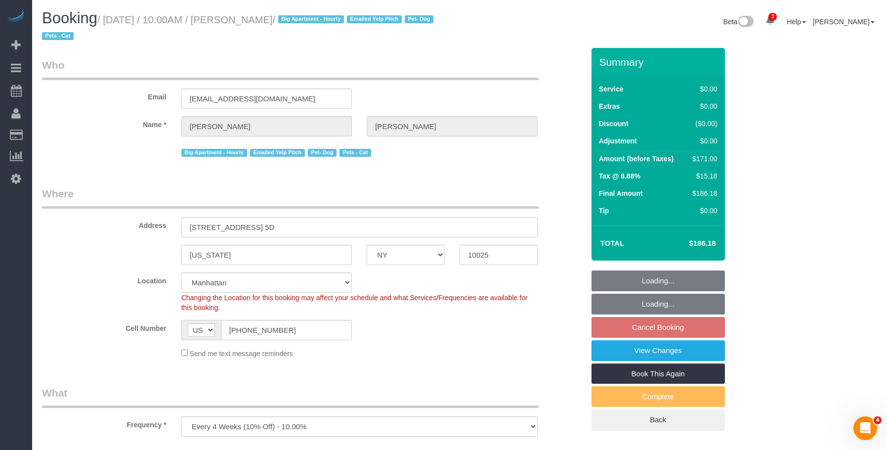
select select "spot3"
select select "2"
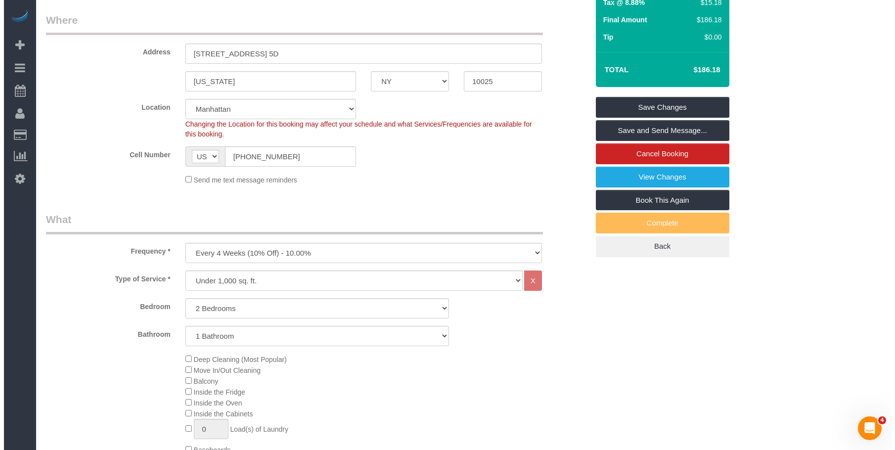
scroll to position [49, 0]
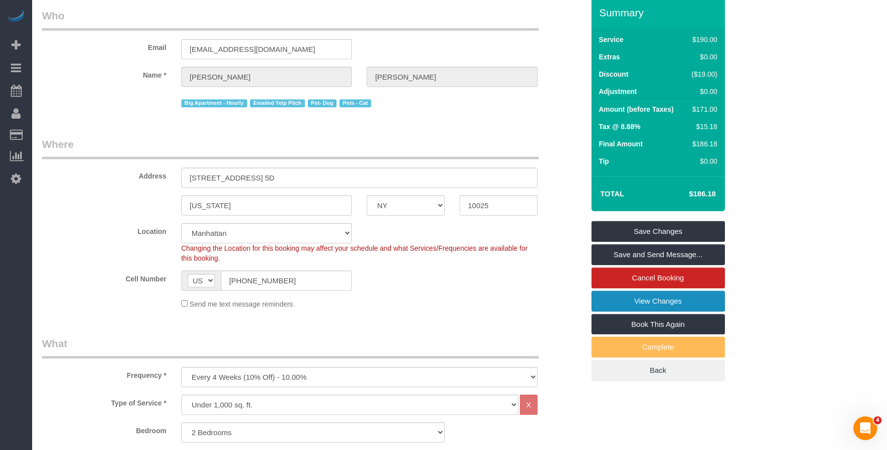
click at [622, 302] on link "View Changes" at bounding box center [658, 301] width 133 height 21
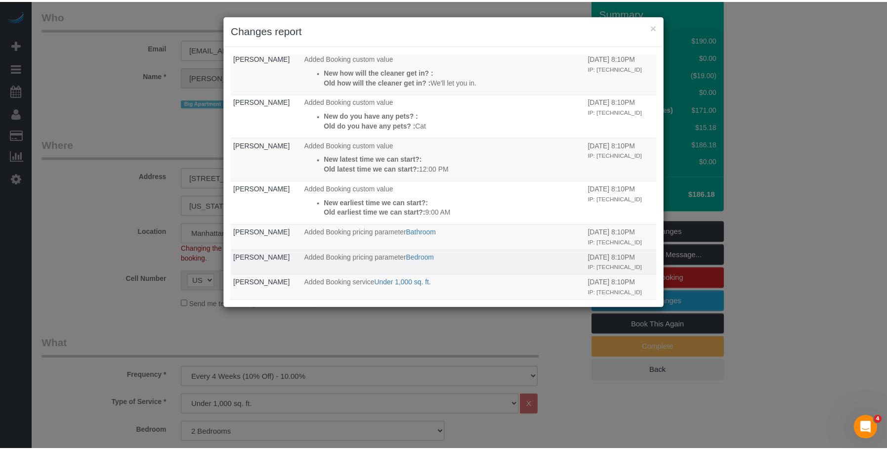
scroll to position [0, 0]
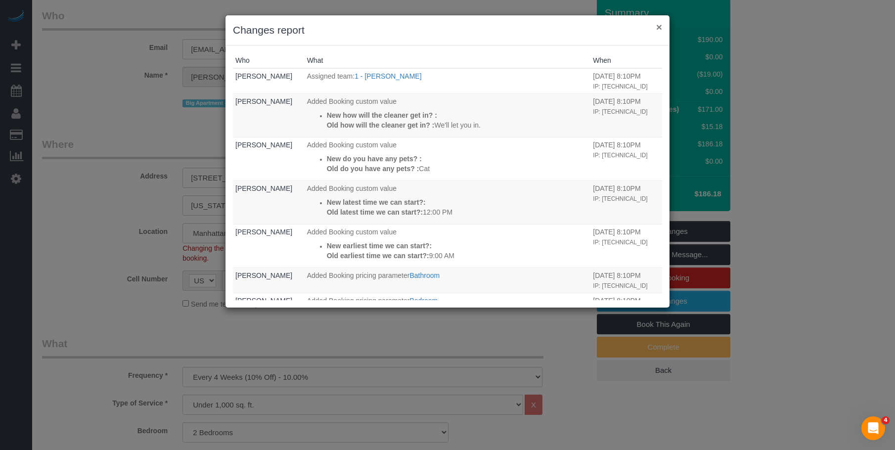
click at [658, 25] on button "×" at bounding box center [659, 27] width 6 height 10
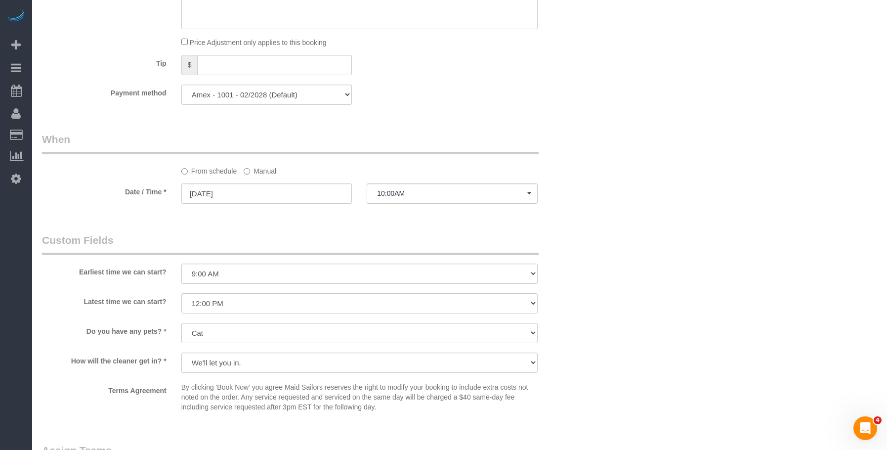
scroll to position [988, 0]
